Goal: Check status: Check status

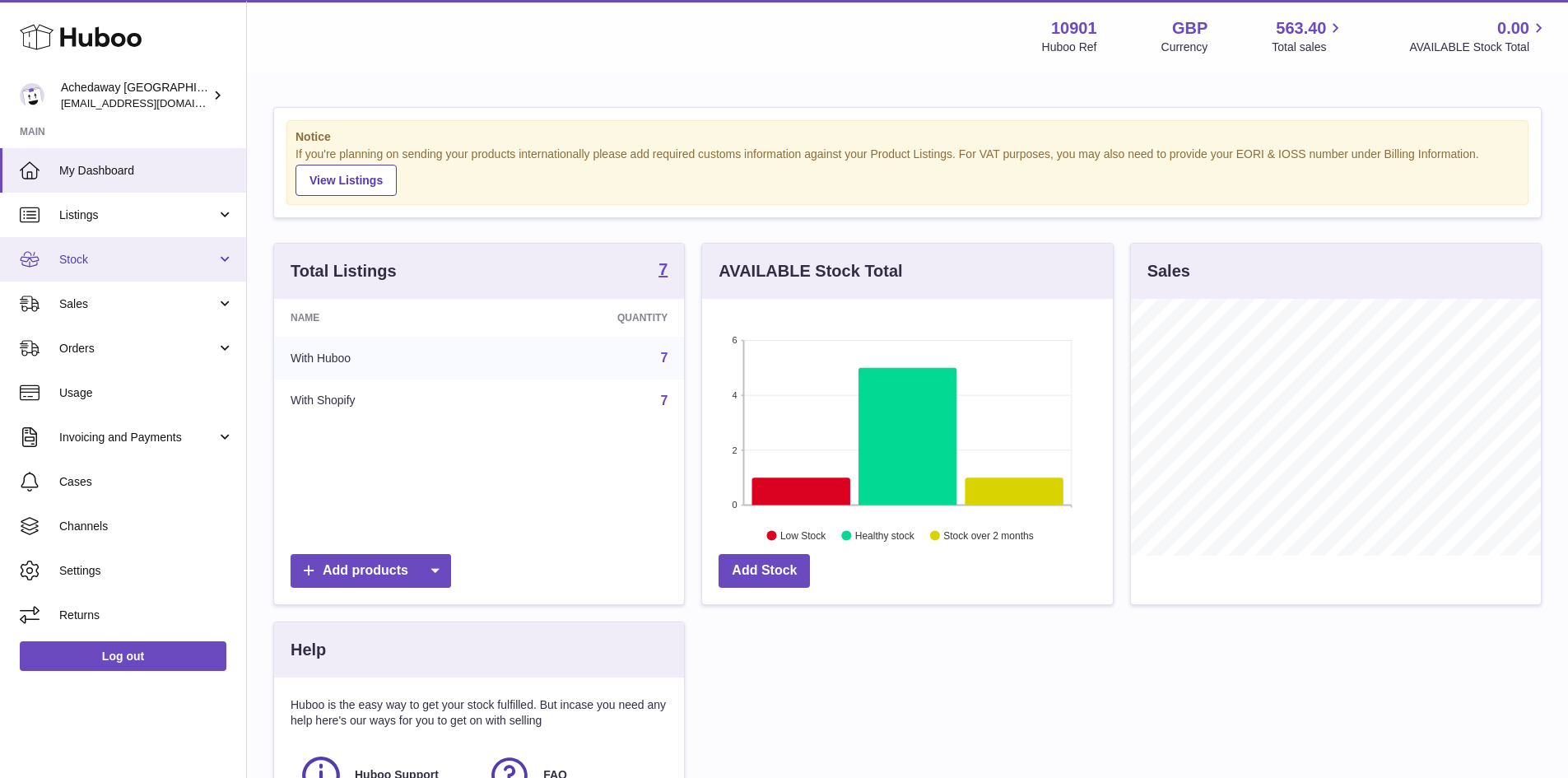
scroll to position [257, 411]
click at [130, 243] on link "Stock" at bounding box center [123, 258] width 246 height 44
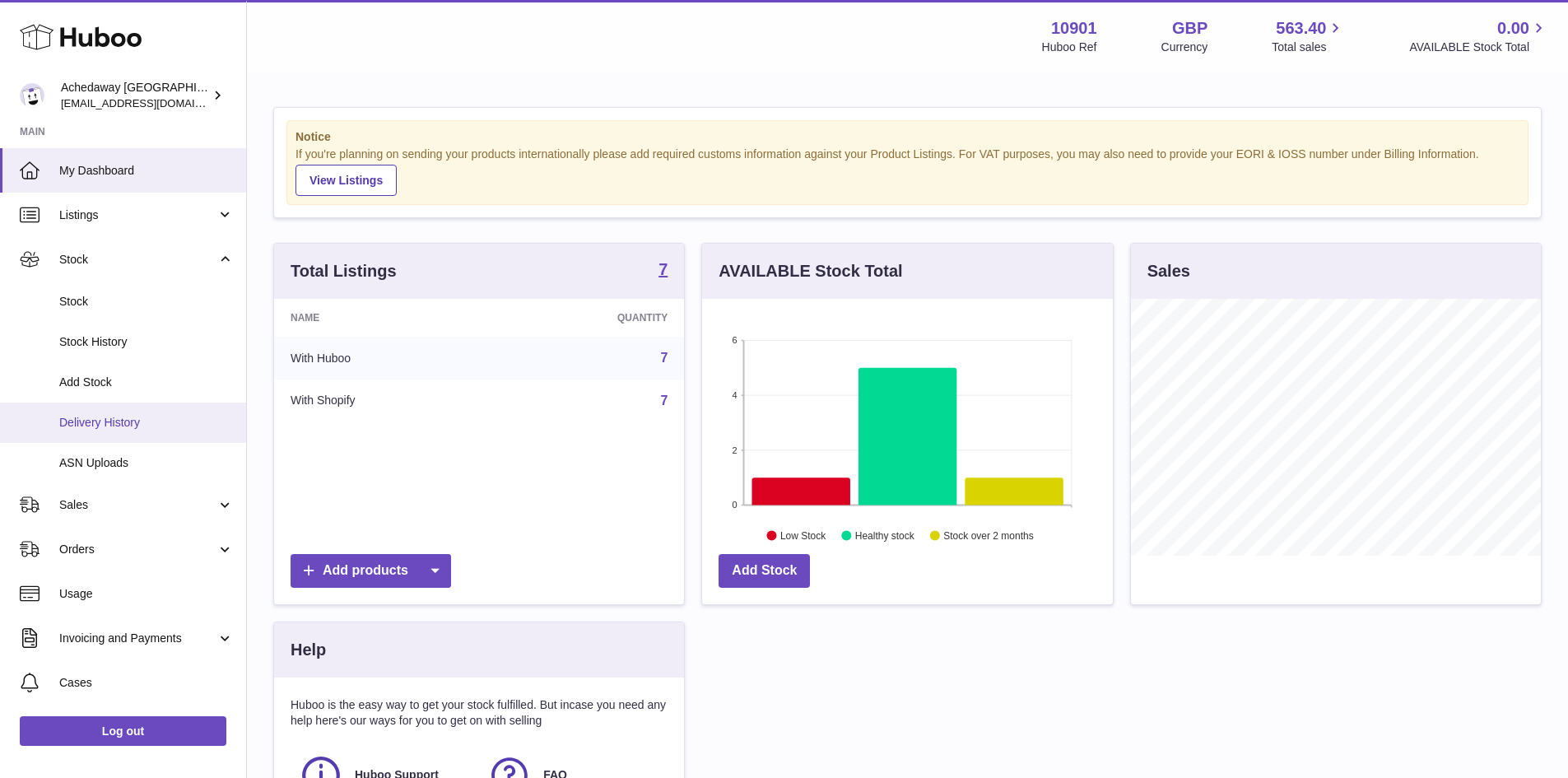
click at [143, 416] on span "Delivery History" at bounding box center [146, 422] width 175 height 16
